Goal: Task Accomplishment & Management: Manage account settings

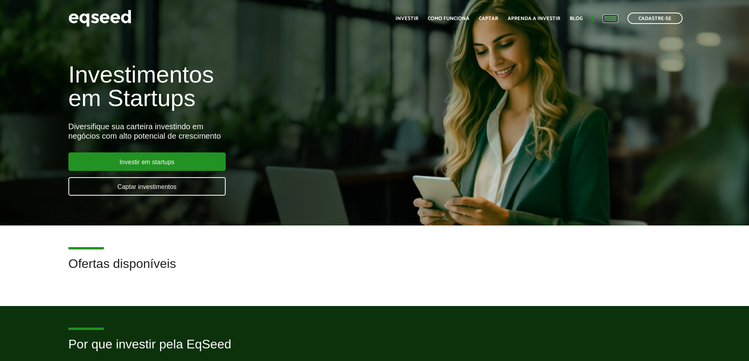
click at [613, 16] on link "Login" at bounding box center [610, 18] width 15 height 5
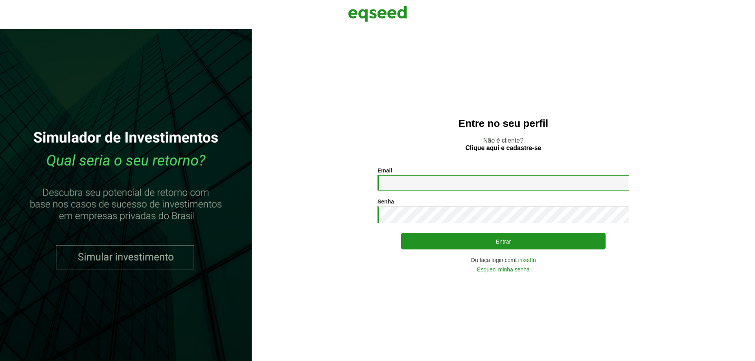
drag, startPoint x: 0, startPoint y: 0, endPoint x: 437, endPoint y: 179, distance: 472.1
click at [439, 175] on input "Email *" at bounding box center [503, 182] width 252 height 15
type input "**********"
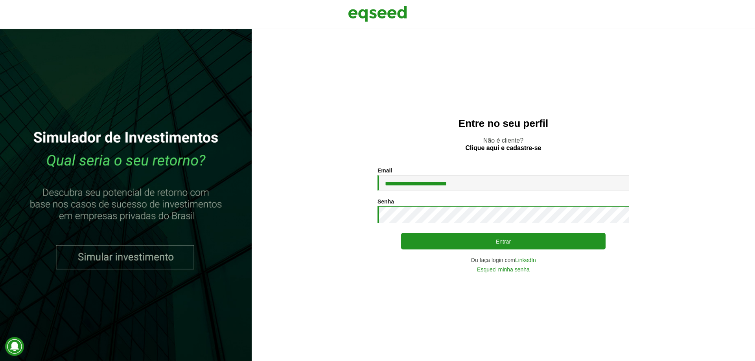
click at [401, 233] on button "Entrar" at bounding box center [503, 241] width 204 height 17
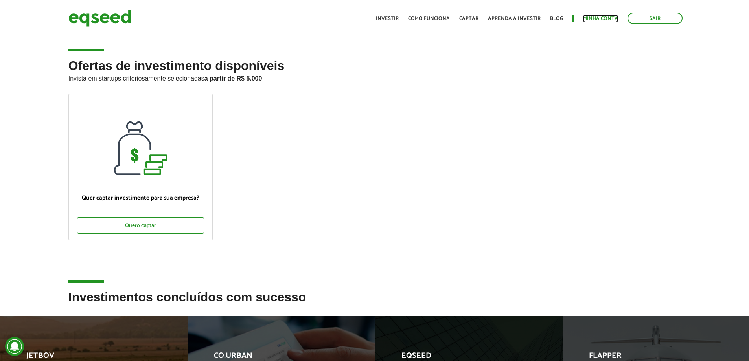
click at [597, 21] on link "Minha conta" at bounding box center [600, 18] width 35 height 5
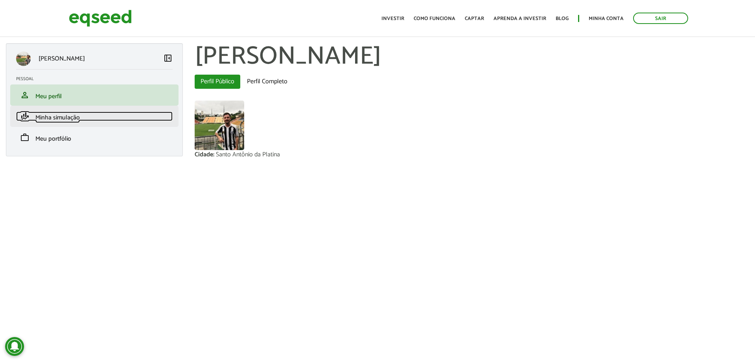
click at [95, 119] on link "finance_mode Minha simulação" at bounding box center [94, 116] width 156 height 9
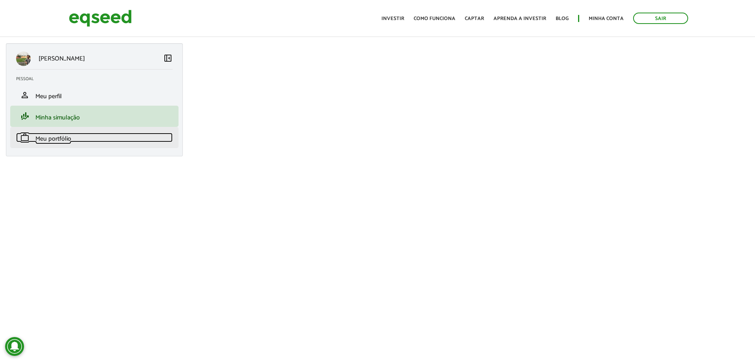
click at [68, 134] on span "Meu portfólio" at bounding box center [53, 139] width 36 height 11
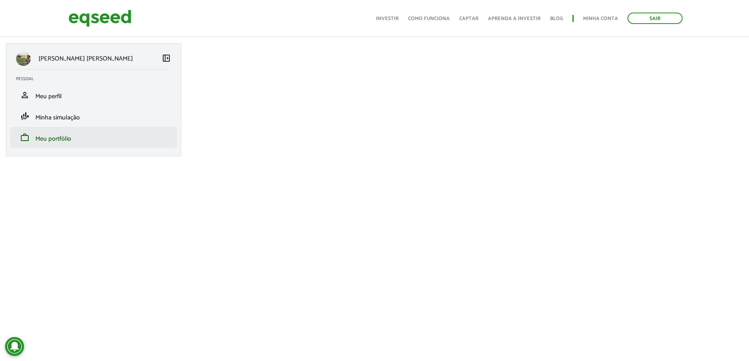
scroll to position [157, 0]
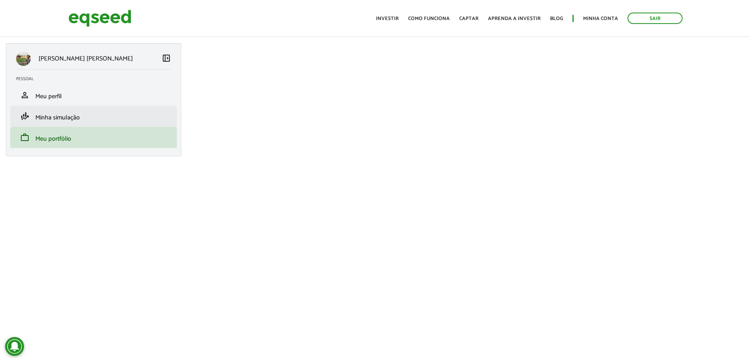
click at [136, 125] on li "finance_mode Minha simulação" at bounding box center [93, 116] width 167 height 21
click at [108, 112] on link "finance_mode Minha simulação" at bounding box center [93, 116] width 155 height 9
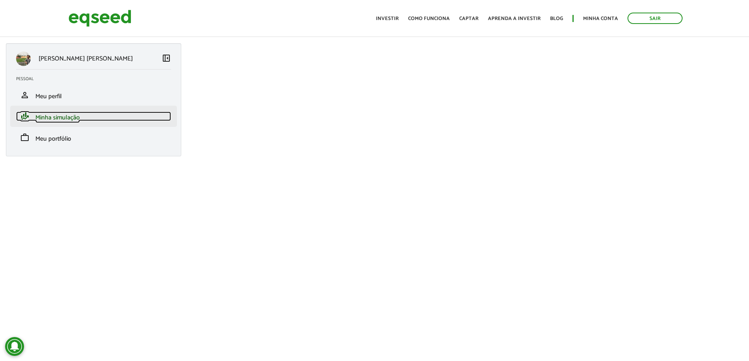
click at [99, 121] on link "finance_mode Minha simulação" at bounding box center [93, 116] width 155 height 9
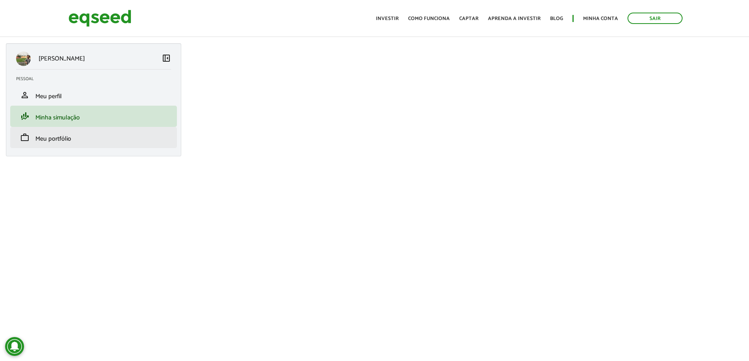
click at [130, 146] on li "work Meu portfólio" at bounding box center [93, 137] width 167 height 21
click at [84, 149] on div "Gabriel Petrini Marques left_panel_close Pessoal person Meu perfil finance_mode…" at bounding box center [93, 99] width 175 height 113
click at [74, 135] on link "work Meu portfólio" at bounding box center [93, 137] width 155 height 9
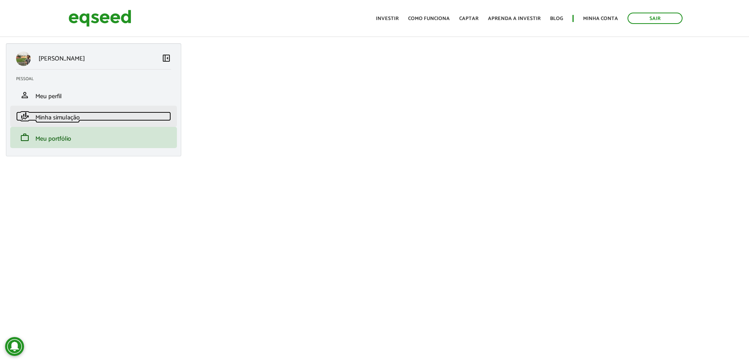
click at [60, 119] on span "Minha simulação" at bounding box center [57, 117] width 44 height 11
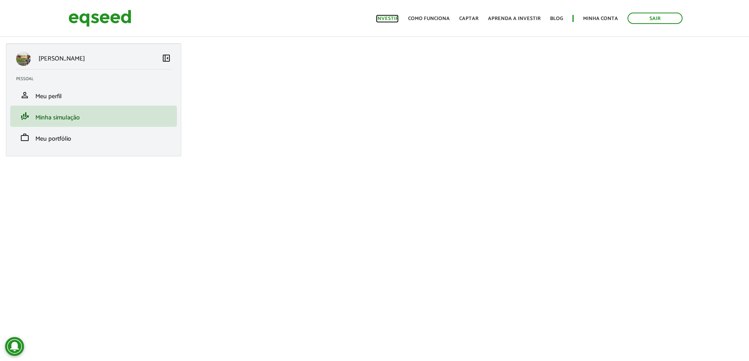
click at [386, 18] on link "Investir" at bounding box center [387, 18] width 23 height 5
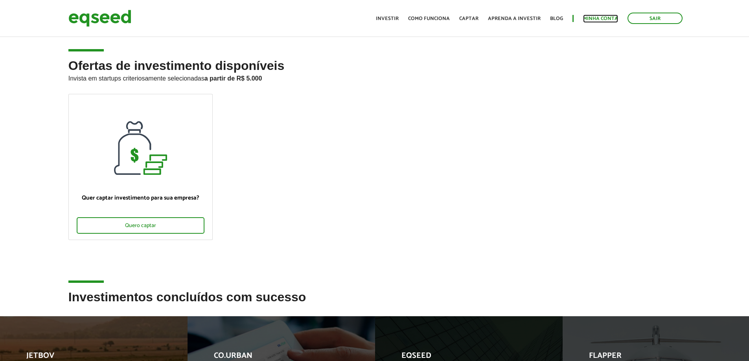
click at [596, 16] on link "Minha conta" at bounding box center [600, 18] width 35 height 5
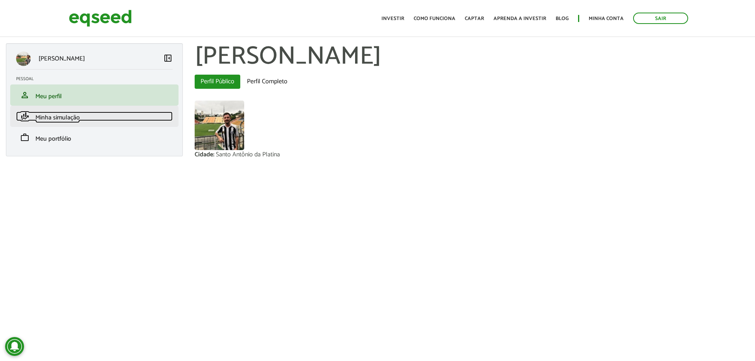
click at [140, 117] on link "finance_mode Minha simulação" at bounding box center [94, 116] width 156 height 9
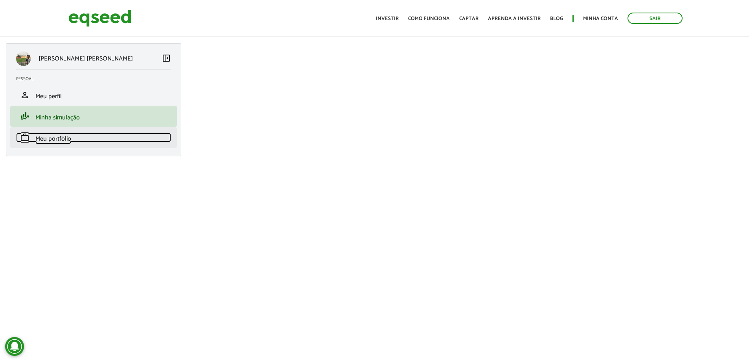
click at [79, 137] on link "work Meu portfólio" at bounding box center [93, 137] width 155 height 9
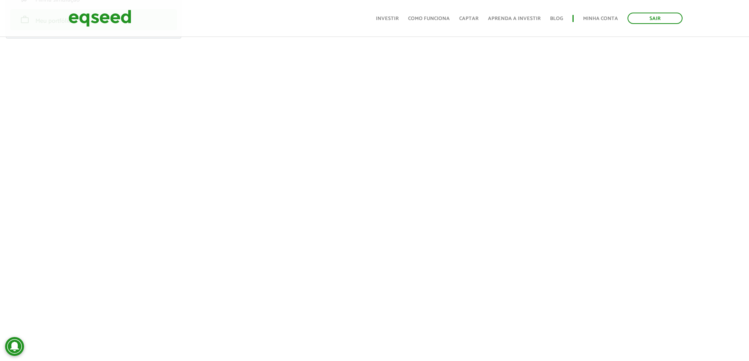
scroll to position [157, 0]
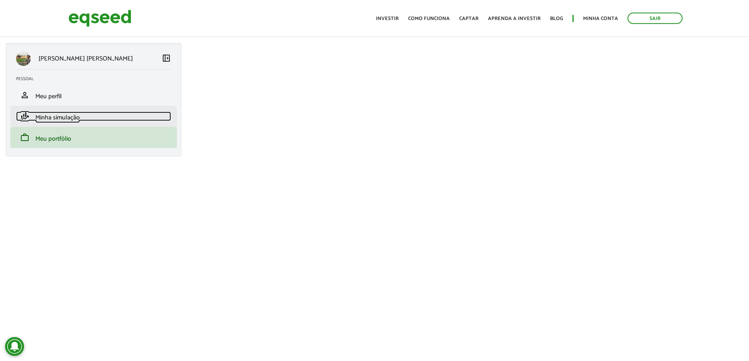
click at [75, 116] on span "Minha simulação" at bounding box center [57, 117] width 44 height 11
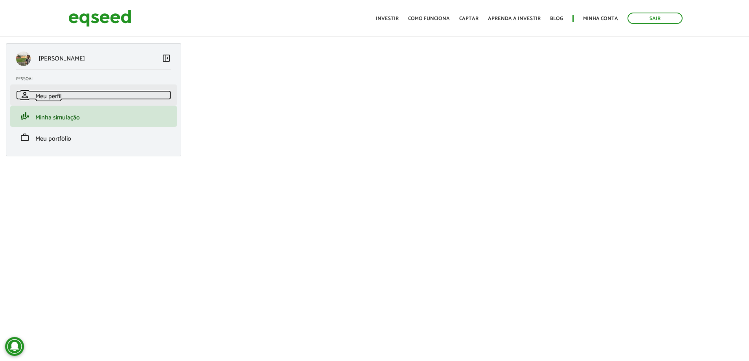
click at [37, 92] on span "Meu perfil" at bounding box center [48, 96] width 26 height 11
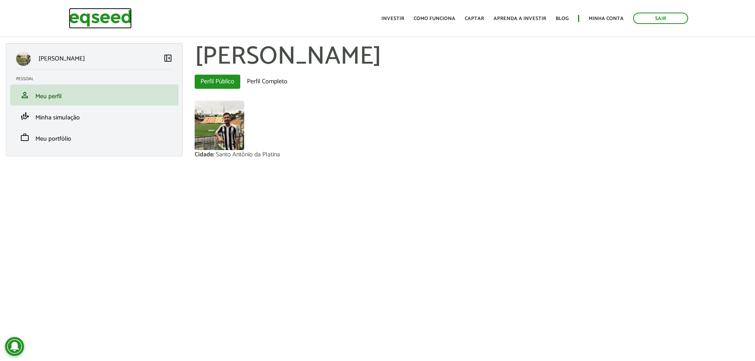
click at [113, 22] on img at bounding box center [100, 18] width 63 height 21
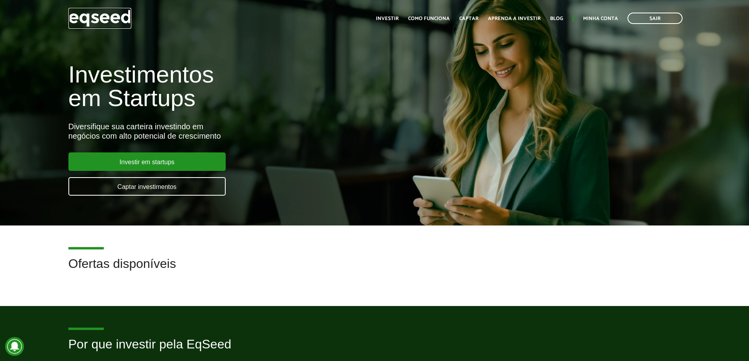
click at [87, 20] on img at bounding box center [99, 18] width 63 height 21
